Goal: Information Seeking & Learning: Learn about a topic

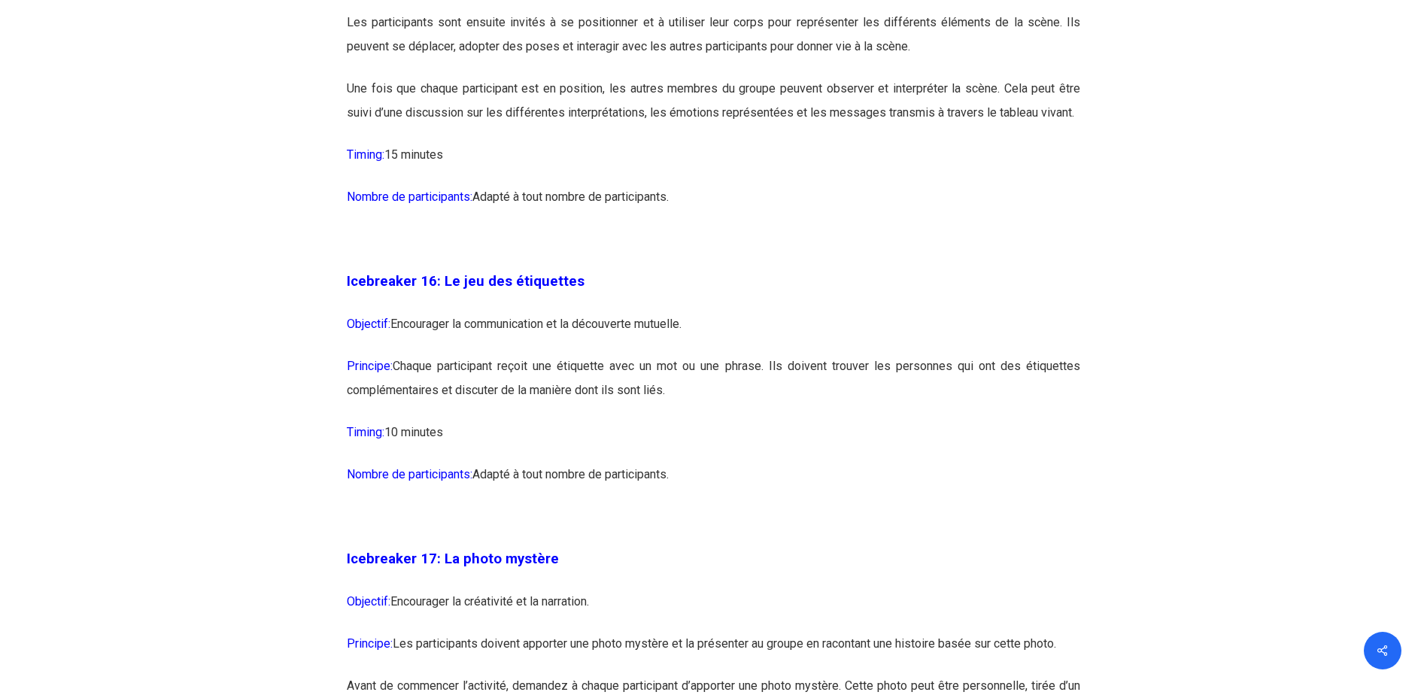
scroll to position [8046, 0]
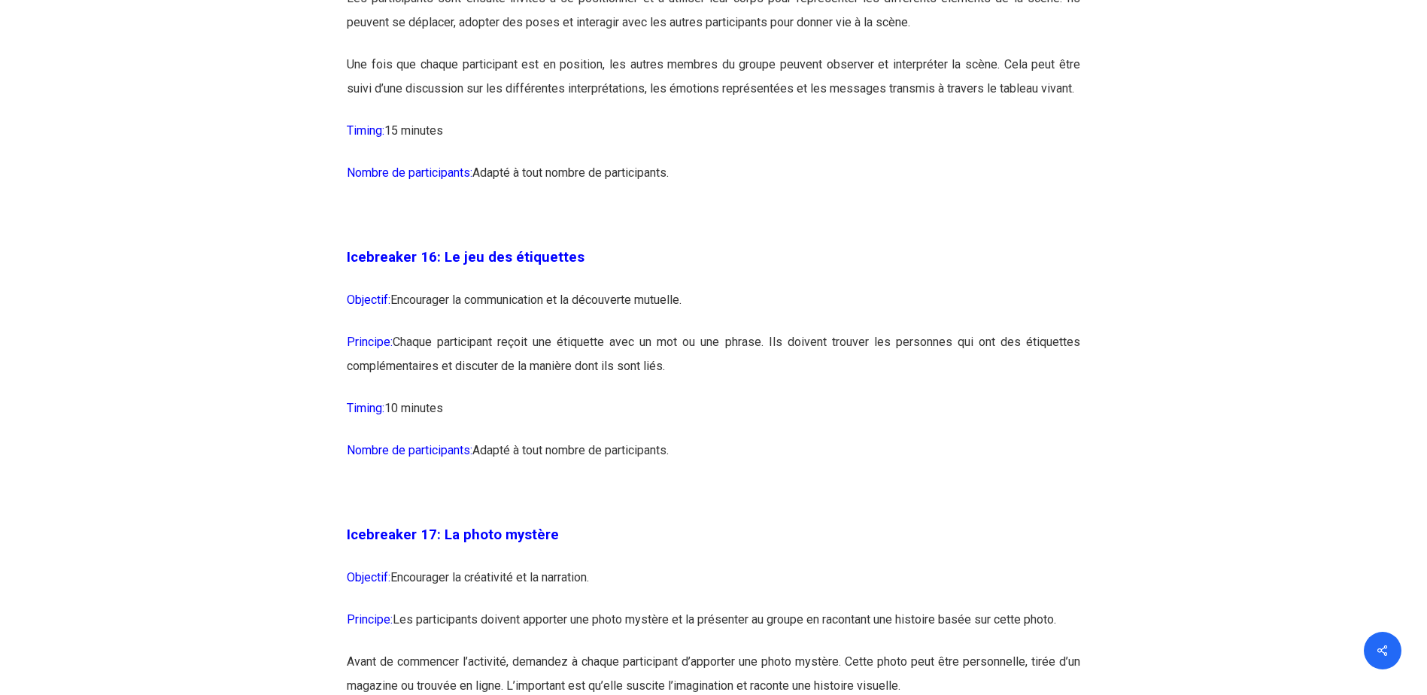
drag, startPoint x: 714, startPoint y: 482, endPoint x: 393, endPoint y: 356, distance: 345.1
click at [393, 356] on div "Icebreaker 1: Nommez votre super-pouvoir ! Objectif: Encourager l’expression in…" at bounding box center [713, 451] width 733 height 14223
click at [728, 481] on p "Nombre de participants: Adapté à tout nombre de participants." at bounding box center [713, 459] width 733 height 42
drag, startPoint x: 700, startPoint y: 501, endPoint x: 324, endPoint y: 315, distance: 419.4
click at [338, 315] on div "Icebreaker 1: Nommez votre super-pouvoir ! Objectif: Encourager l’expression in…" at bounding box center [714, 441] width 752 height 14305
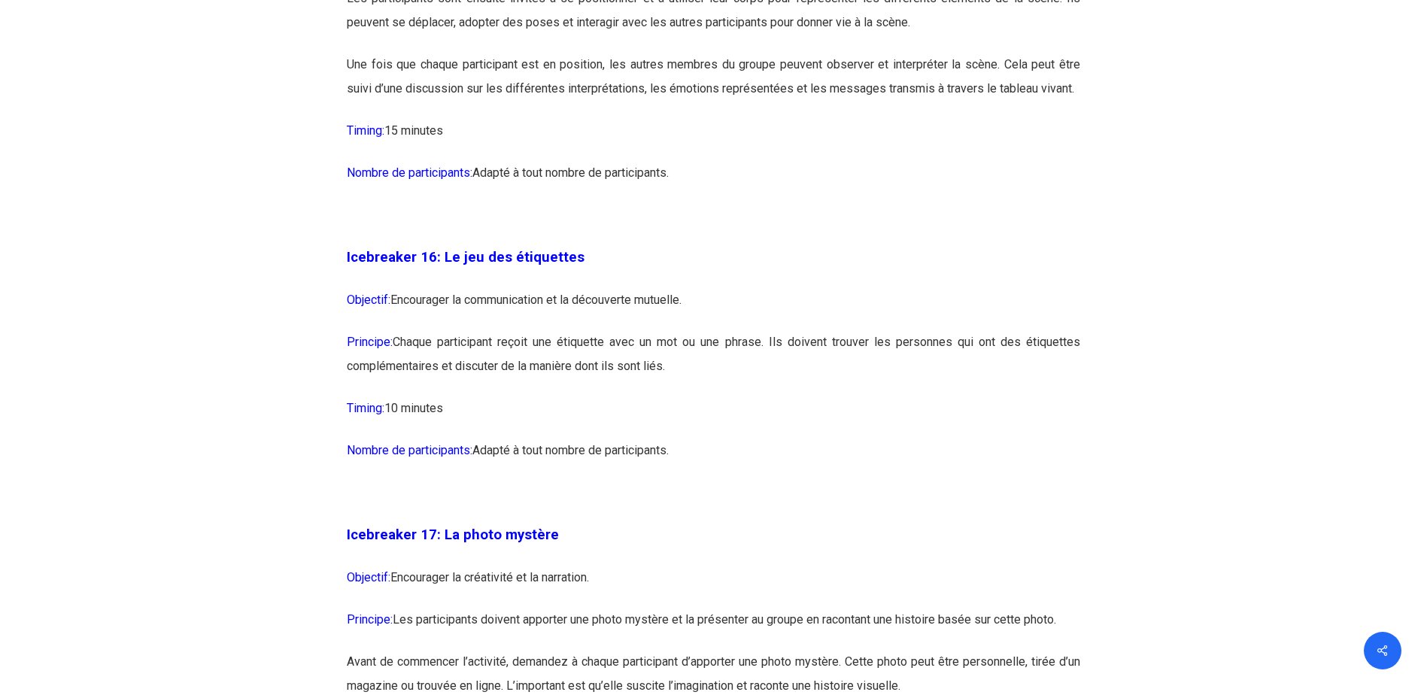
click at [581, 396] on p "Principe: Chaque participant reçoit une étiquette avec un mot ou une phrase. Il…" at bounding box center [713, 363] width 733 height 66
drag, startPoint x: 609, startPoint y: 477, endPoint x: 348, endPoint y: 350, distance: 289.9
click at [348, 350] on div "Icebreaker 1: Nommez votre super-pouvoir ! Objectif: Encourager l’expression in…" at bounding box center [713, 451] width 733 height 14223
drag, startPoint x: 348, startPoint y: 350, endPoint x: 375, endPoint y: 350, distance: 27.1
copy div "Objectif: Encourager la communication et la découverte mutuelle. Principe: Chaq…"
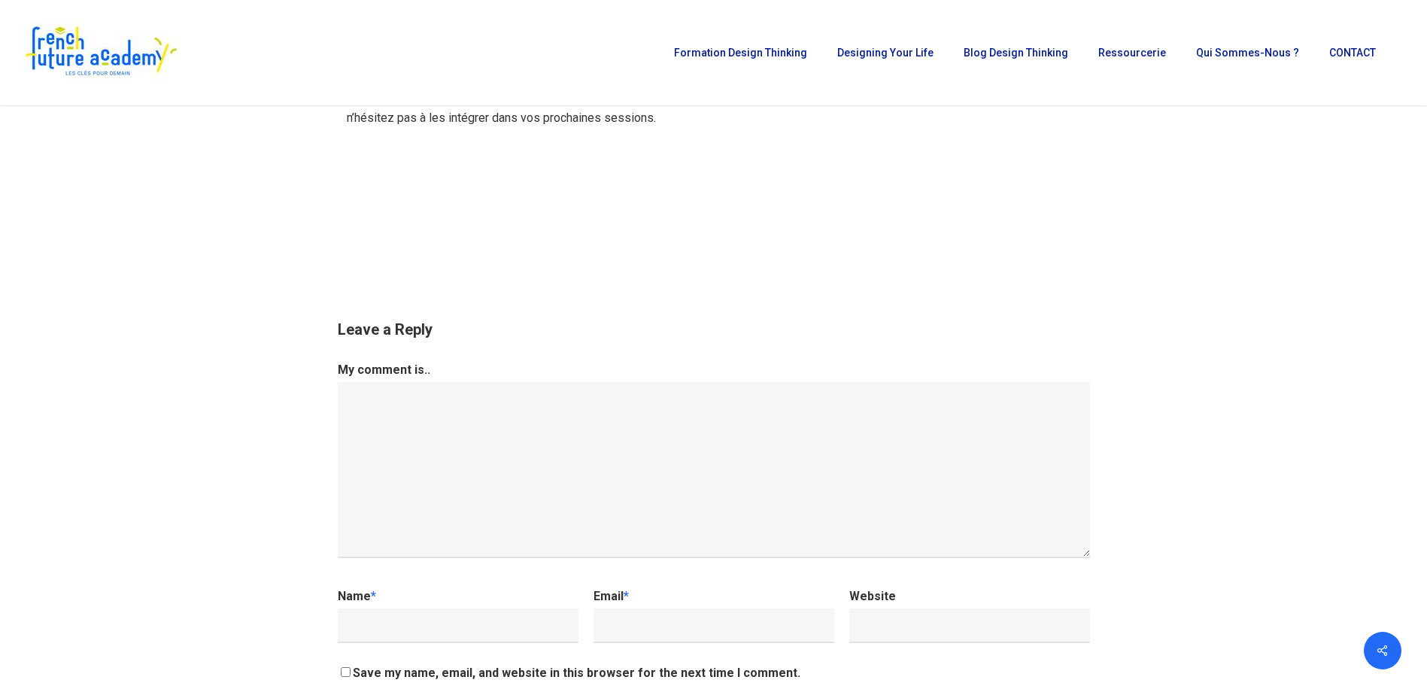
scroll to position [15416, 0]
